Goal: Transaction & Acquisition: Book appointment/travel/reservation

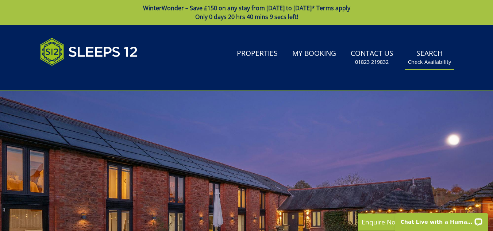
click at [433, 54] on link "Search Check Availability" at bounding box center [429, 58] width 49 height 24
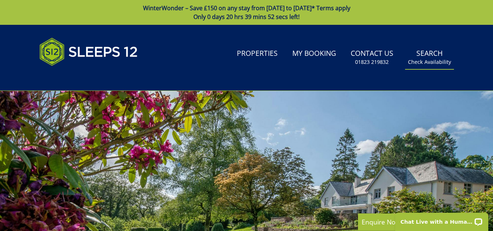
click at [430, 54] on link "Search Check Availability" at bounding box center [429, 58] width 49 height 24
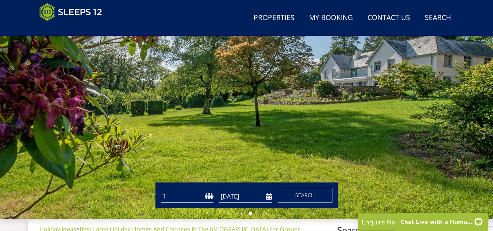
scroll to position [103, 0]
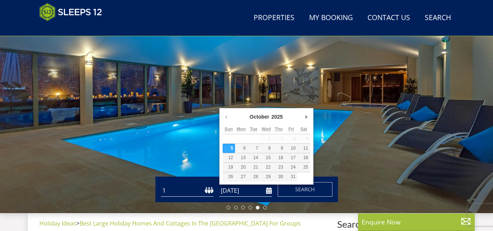
click at [269, 191] on input "[DATE]" at bounding box center [245, 190] width 53 height 12
type input "[DATE]"
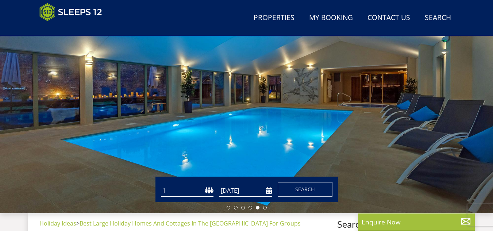
click at [171, 190] on select "1 2 3 4 5 6 7 8 9 10 11 12 13 14 15 16 17 18 19 20 21 22 23 24 25 26 27 28 29 3…" at bounding box center [187, 190] width 53 height 12
select select "30"
click at [161, 184] on select "1 2 3 4 5 6 7 8 9 10 11 12 13 14 15 16 17 18 19 20 21 22 23 24 25 26 27 28 29 3…" at bounding box center [187, 190] width 53 height 12
click at [309, 191] on span "Search" at bounding box center [305, 189] width 20 height 7
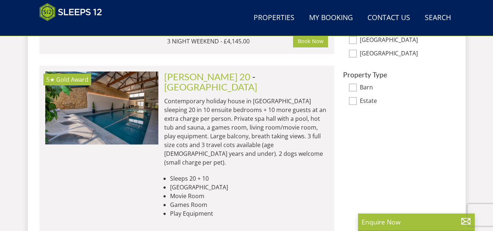
scroll to position [519, 0]
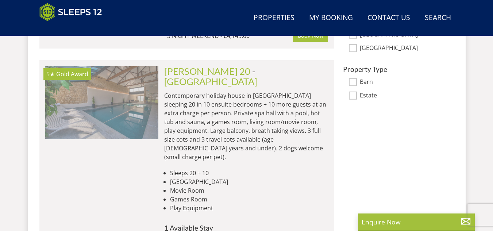
click at [119, 92] on img at bounding box center [101, 102] width 113 height 73
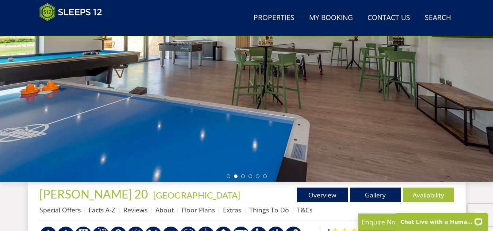
scroll to position [136, 0]
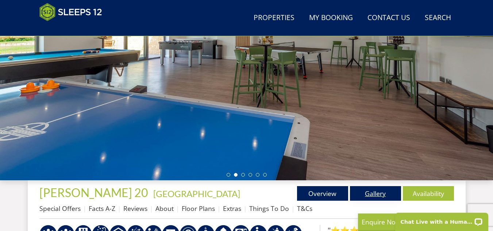
click at [371, 196] on link "Gallery" at bounding box center [375, 193] width 51 height 15
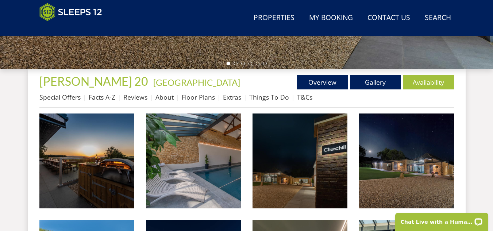
scroll to position [252, 0]
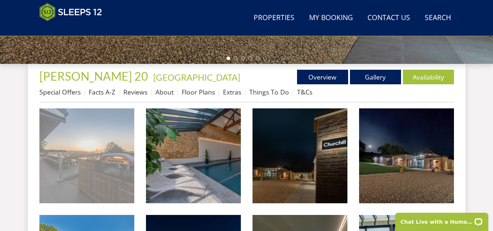
click at [79, 146] on img at bounding box center [86, 155] width 95 height 95
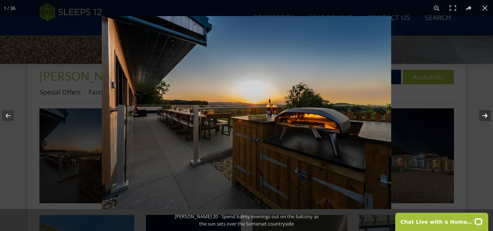
click at [483, 112] on button at bounding box center [480, 115] width 26 height 36
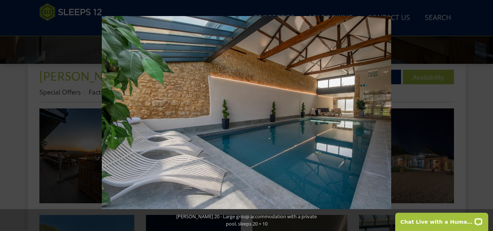
click at [483, 117] on button at bounding box center [480, 115] width 26 height 36
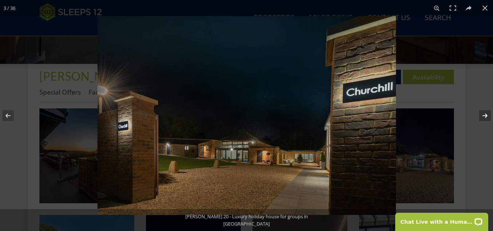
click at [483, 117] on button at bounding box center [480, 115] width 26 height 36
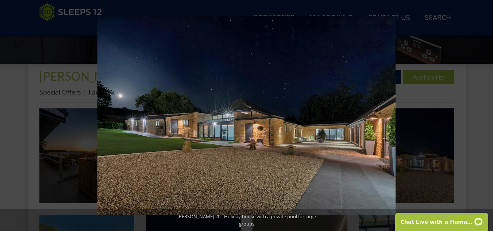
click at [483, 117] on button at bounding box center [480, 115] width 26 height 36
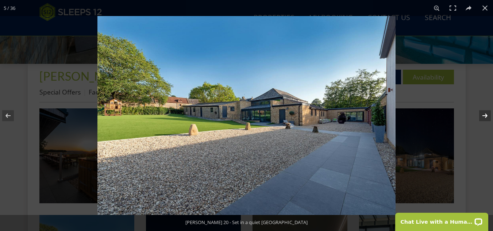
click at [488, 117] on button at bounding box center [480, 115] width 26 height 36
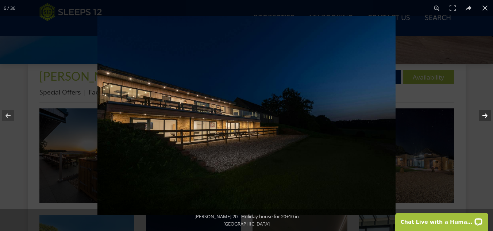
click at [488, 117] on button at bounding box center [480, 115] width 26 height 36
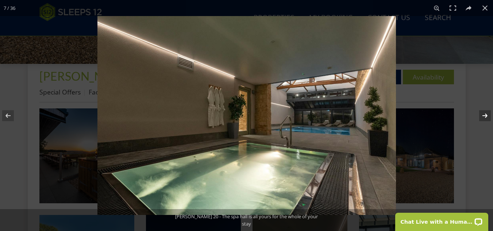
click at [488, 114] on button at bounding box center [480, 115] width 26 height 36
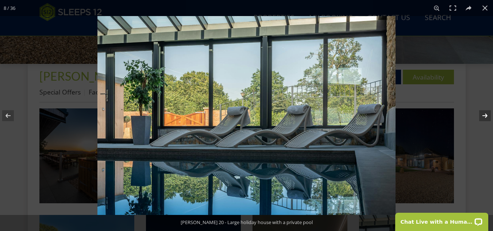
click at [488, 117] on button at bounding box center [480, 115] width 26 height 36
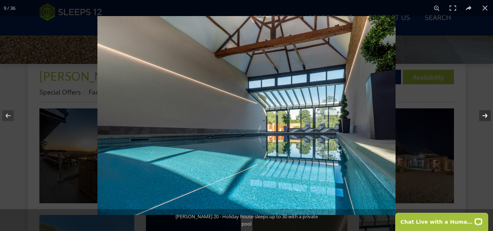
click at [488, 117] on button at bounding box center [480, 115] width 26 height 36
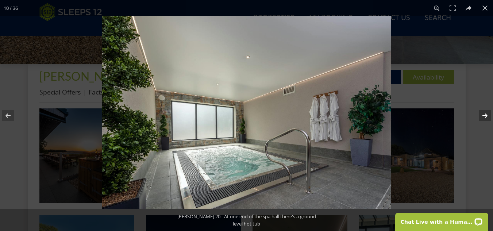
click at [488, 116] on button at bounding box center [480, 115] width 26 height 36
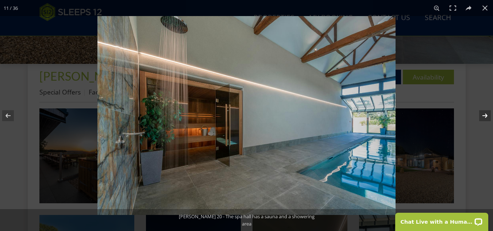
click at [488, 116] on button at bounding box center [480, 115] width 26 height 36
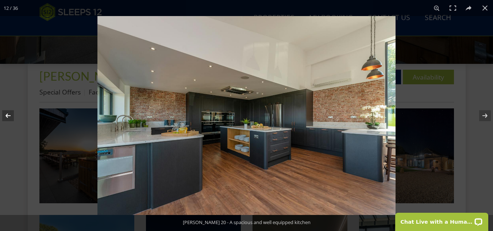
click at [11, 112] on button at bounding box center [13, 115] width 26 height 36
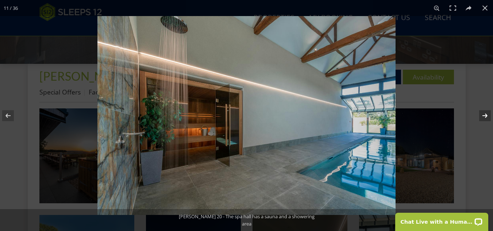
click at [485, 113] on button at bounding box center [480, 115] width 26 height 36
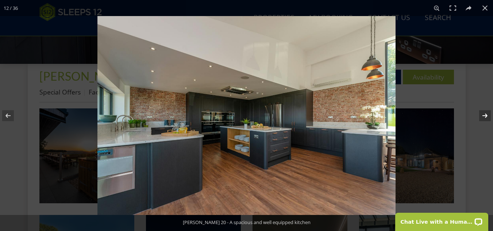
click at [485, 113] on button at bounding box center [480, 115] width 26 height 36
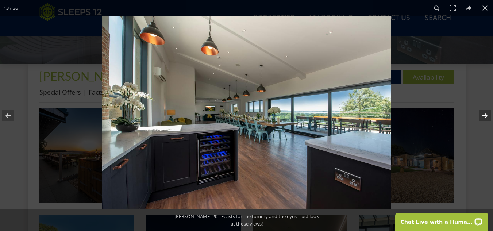
click at [485, 113] on button at bounding box center [480, 115] width 26 height 36
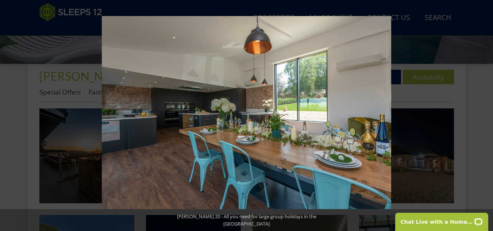
click at [485, 113] on button at bounding box center [480, 115] width 26 height 36
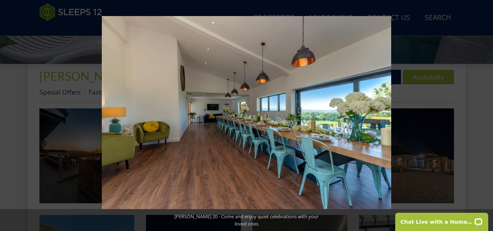
click at [485, 113] on button at bounding box center [480, 115] width 26 height 36
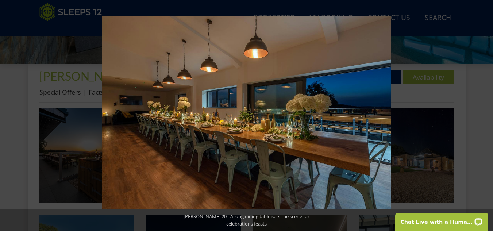
click at [485, 113] on button at bounding box center [480, 115] width 26 height 36
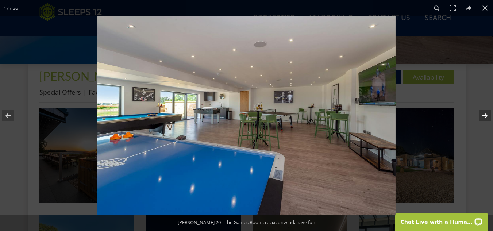
click at [486, 112] on button at bounding box center [480, 115] width 26 height 36
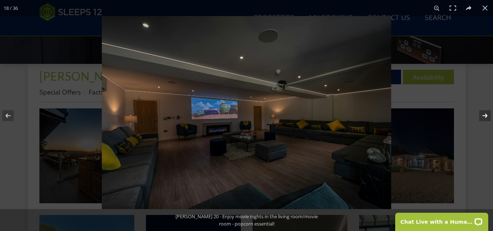
click at [484, 113] on button at bounding box center [480, 115] width 26 height 36
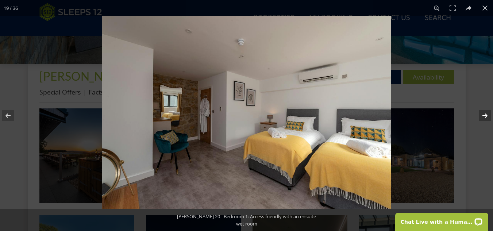
click at [483, 116] on button at bounding box center [480, 115] width 26 height 36
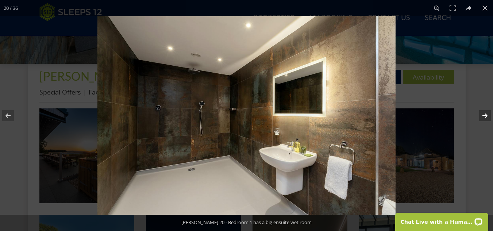
click at [483, 112] on button at bounding box center [480, 115] width 26 height 36
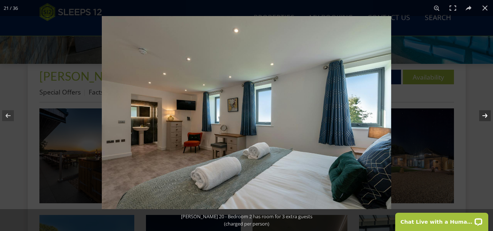
click at [483, 112] on button at bounding box center [480, 115] width 26 height 36
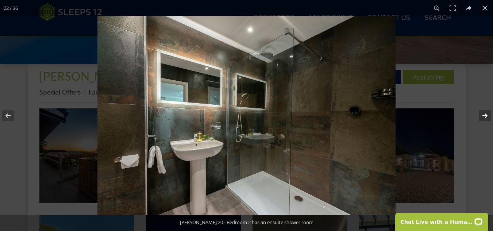
click at [483, 112] on button at bounding box center [480, 115] width 26 height 36
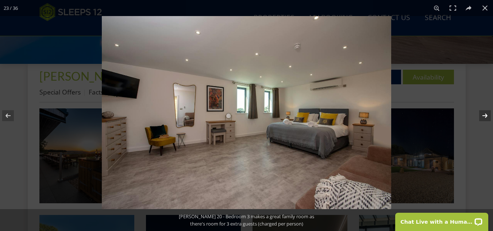
click at [483, 112] on button at bounding box center [480, 115] width 26 height 36
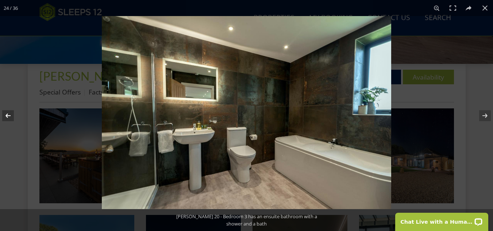
click at [7, 115] on button at bounding box center [13, 115] width 26 height 36
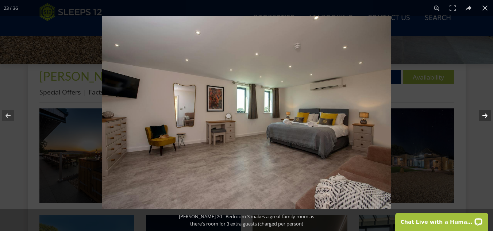
click at [484, 115] on button at bounding box center [480, 115] width 26 height 36
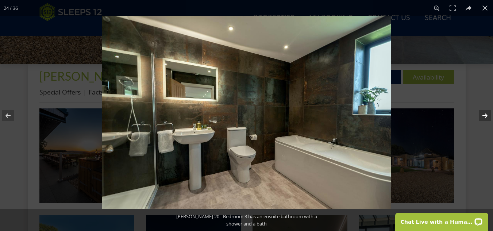
click at [484, 115] on button at bounding box center [480, 115] width 26 height 36
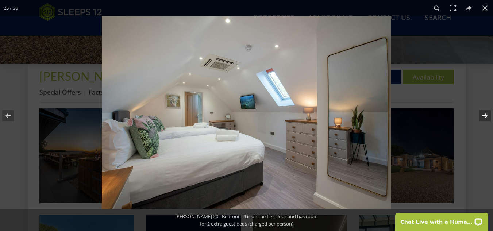
click at [484, 115] on button at bounding box center [480, 115] width 26 height 36
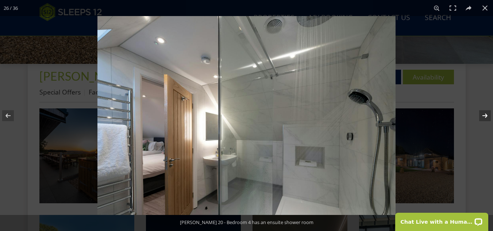
click at [484, 115] on button at bounding box center [480, 115] width 26 height 36
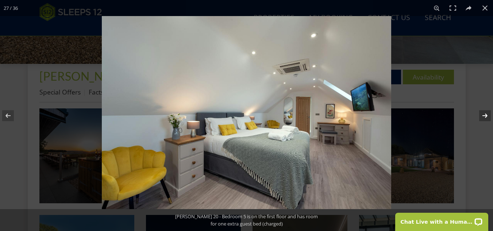
click at [484, 115] on button at bounding box center [480, 115] width 26 height 36
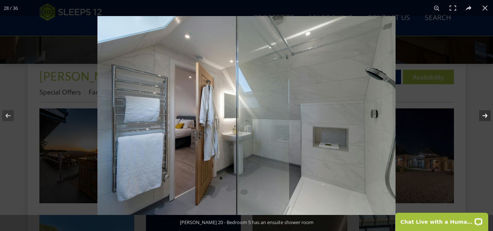
click at [484, 115] on button at bounding box center [480, 115] width 26 height 36
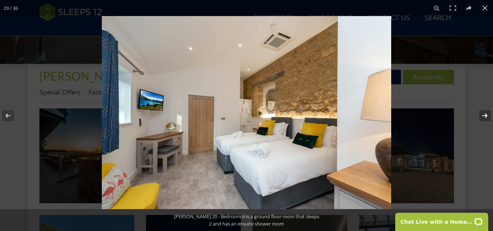
click at [484, 115] on button at bounding box center [480, 115] width 26 height 36
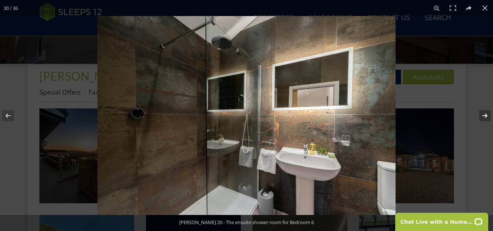
click at [484, 115] on button at bounding box center [480, 115] width 26 height 36
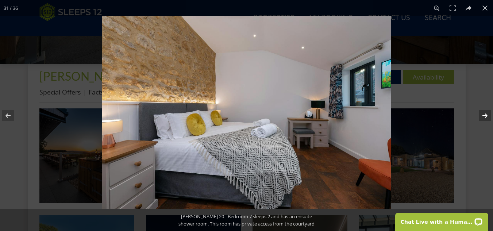
click at [484, 115] on button at bounding box center [480, 115] width 26 height 36
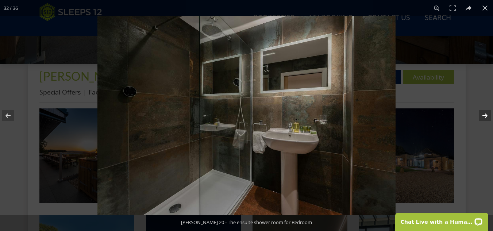
click at [484, 115] on button at bounding box center [480, 115] width 26 height 36
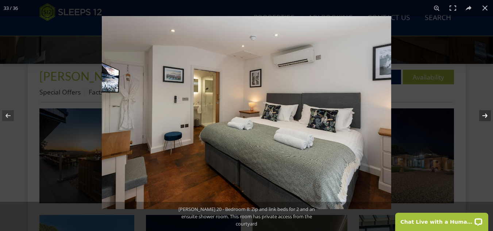
click at [484, 115] on button at bounding box center [480, 115] width 26 height 36
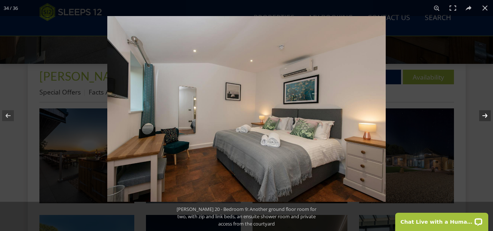
click at [484, 115] on button at bounding box center [480, 115] width 26 height 36
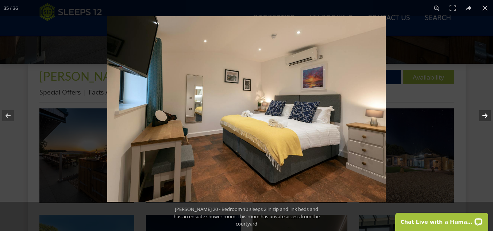
click at [484, 115] on button at bounding box center [480, 115] width 26 height 36
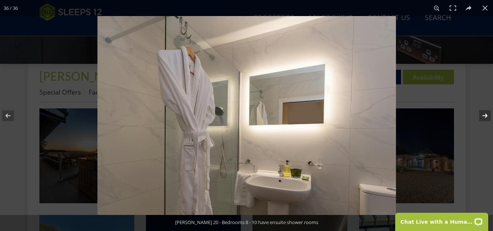
click at [484, 115] on button at bounding box center [480, 115] width 26 height 36
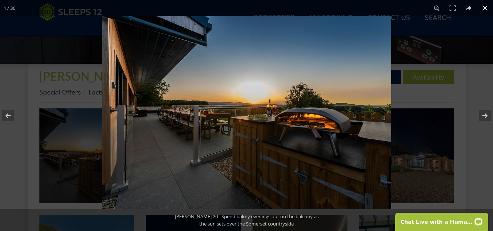
click at [484, 7] on button at bounding box center [485, 8] width 16 height 16
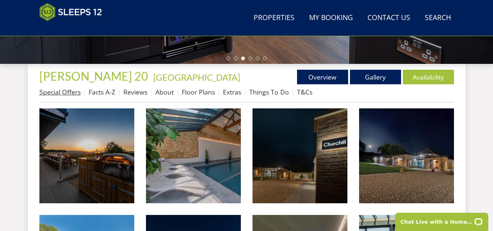
click at [59, 92] on link "Special Offers" at bounding box center [59, 92] width 41 height 9
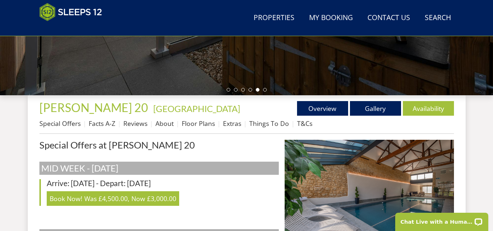
scroll to position [218, 0]
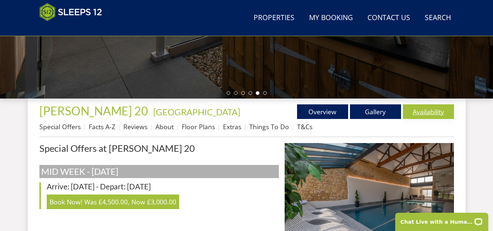
click at [427, 112] on link "Availability" at bounding box center [428, 111] width 51 height 15
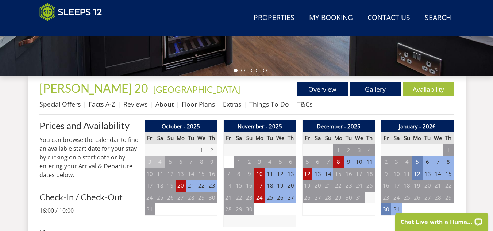
scroll to position [249, 0]
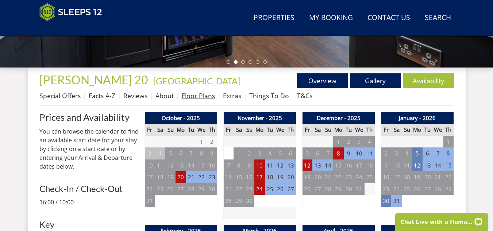
click at [195, 96] on link "Floor Plans" at bounding box center [198, 95] width 33 height 9
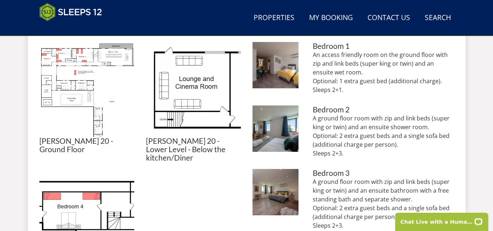
scroll to position [345, 0]
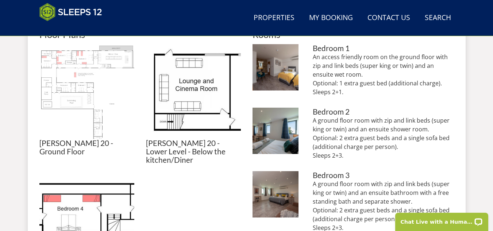
click at [82, 75] on img at bounding box center [86, 91] width 95 height 95
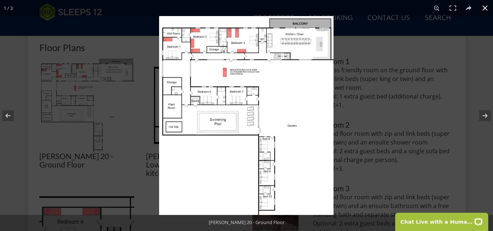
scroll to position [330, 0]
click at [483, 7] on button at bounding box center [485, 8] width 16 height 16
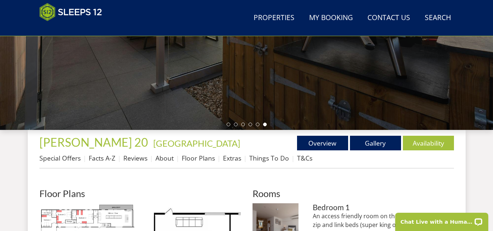
scroll to position [188, 0]
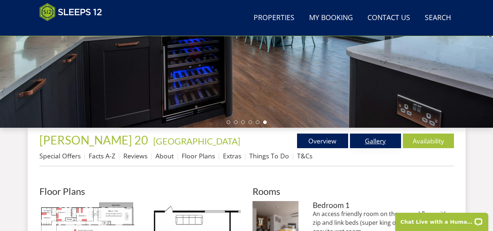
click at [374, 143] on link "Gallery" at bounding box center [375, 140] width 51 height 15
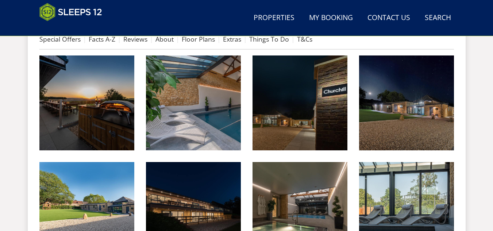
scroll to position [308, 0]
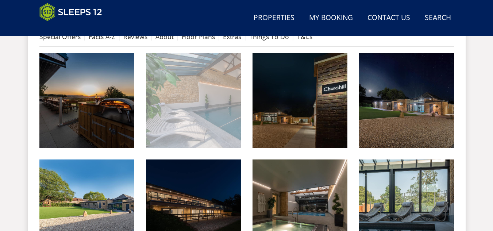
click at [225, 128] on img at bounding box center [193, 100] width 95 height 95
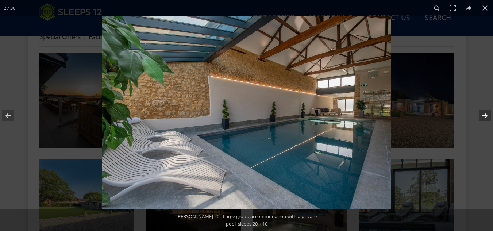
click at [483, 118] on button at bounding box center [480, 115] width 26 height 36
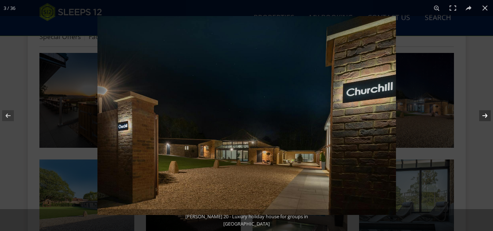
click at [483, 112] on button at bounding box center [480, 115] width 26 height 36
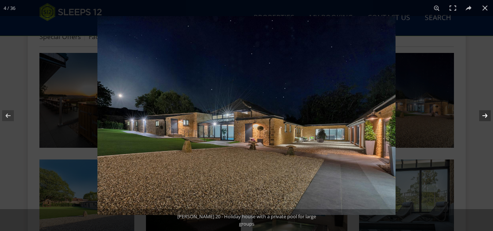
click at [483, 112] on button at bounding box center [480, 115] width 26 height 36
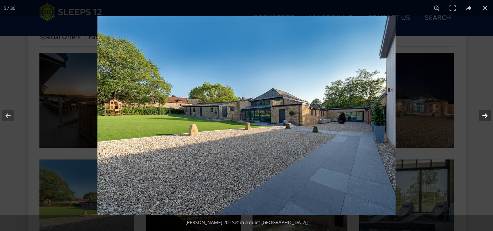
click at [483, 112] on button at bounding box center [480, 115] width 26 height 36
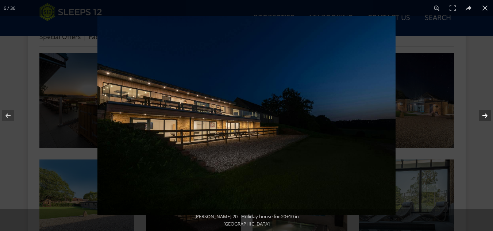
click at [483, 112] on button at bounding box center [480, 115] width 26 height 36
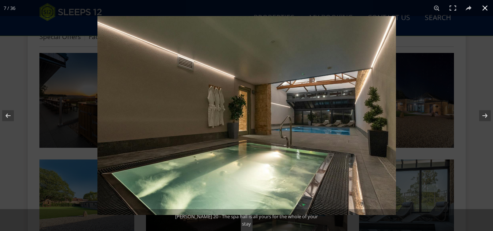
click at [486, 8] on button at bounding box center [485, 8] width 16 height 16
